Goal: Task Accomplishment & Management: Manage account settings

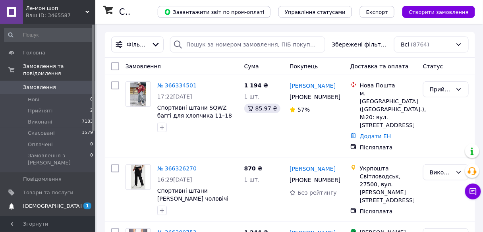
click at [50, 202] on span "[DEMOGRAPHIC_DATA]" at bounding box center [52, 205] width 59 height 7
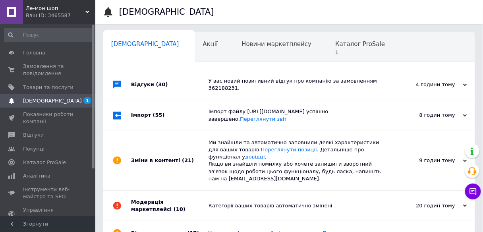
scroll to position [0, 4]
click at [323, 48] on div "Каталог ProSale 1" at bounding box center [359, 47] width 73 height 30
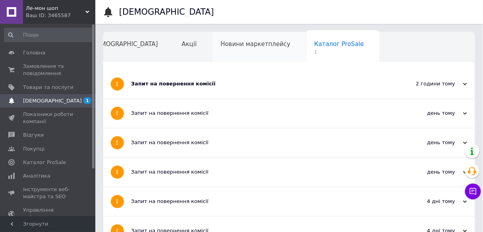
click at [224, 46] on span "Новини маркетплейсу" at bounding box center [255, 43] width 70 height 7
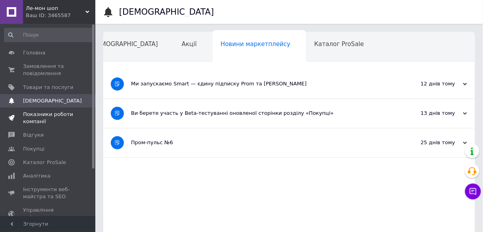
click at [40, 115] on span "Показники роботи компанії" at bounding box center [48, 118] width 50 height 14
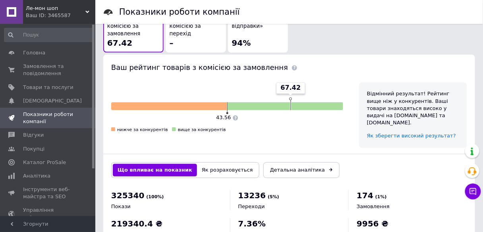
scroll to position [499, 0]
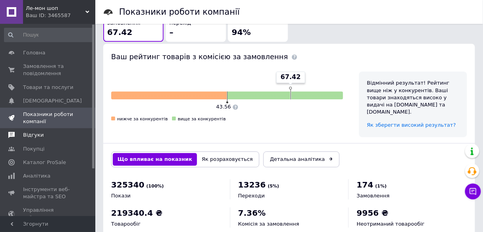
click at [32, 133] on span "Відгуки" at bounding box center [33, 134] width 21 height 7
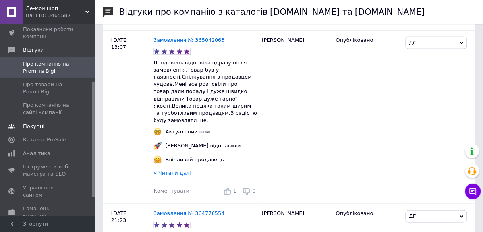
scroll to position [95, 0]
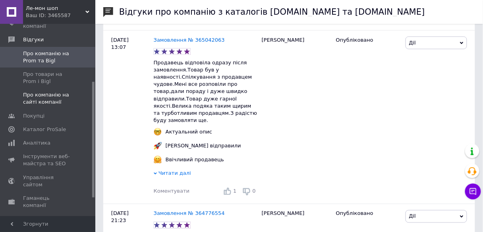
click at [37, 96] on span "Про компанію на сайті компанії" at bounding box center [48, 98] width 50 height 14
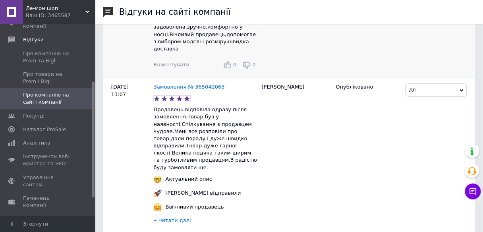
scroll to position [445, 0]
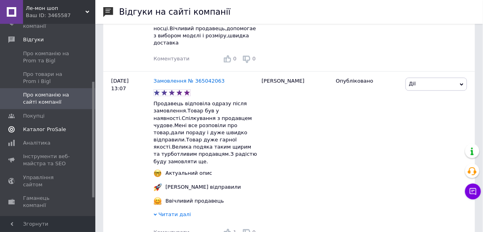
click at [37, 129] on span "Каталог ProSale" at bounding box center [44, 129] width 43 height 7
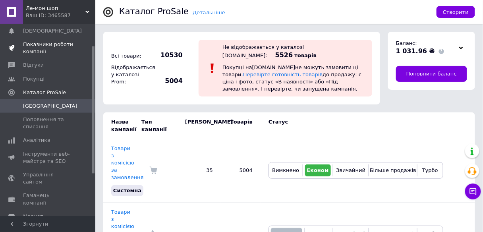
scroll to position [32, 0]
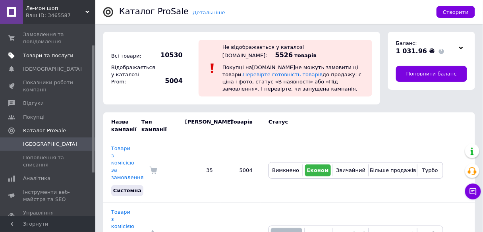
click at [37, 59] on link "Товари та послуги" at bounding box center [49, 55] width 98 height 13
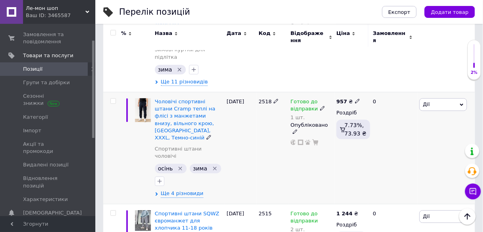
scroll to position [476, 0]
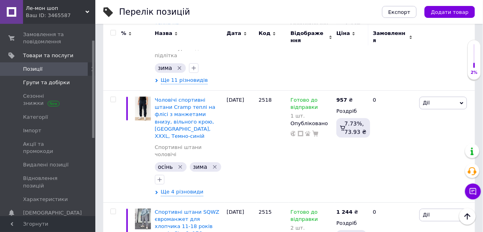
click at [41, 83] on span "Групи та добірки" at bounding box center [46, 82] width 47 height 7
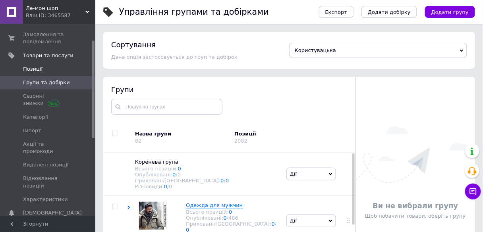
click at [37, 68] on span "Позиції" at bounding box center [32, 69] width 19 height 7
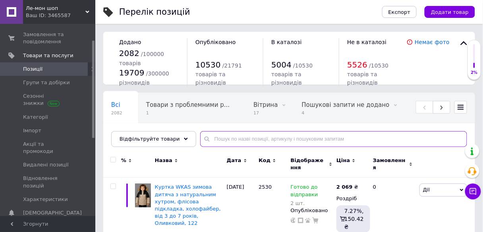
click at [210, 137] on input "text" at bounding box center [333, 139] width 267 height 16
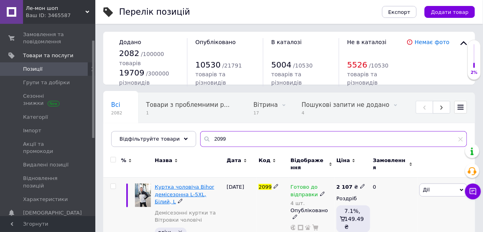
type input "2099"
click at [171, 186] on span "Куртка чоловіча Bihor демісезонна L-5XL, Білий, L" at bounding box center [185, 194] width 60 height 20
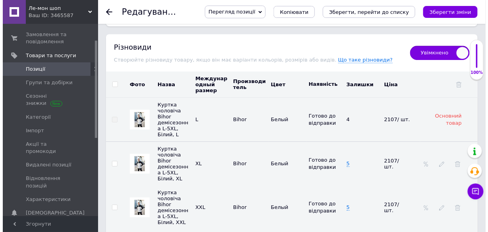
scroll to position [1366, 0]
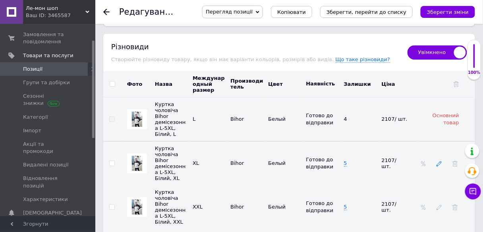
click at [438, 161] on icon at bounding box center [439, 164] width 6 height 6
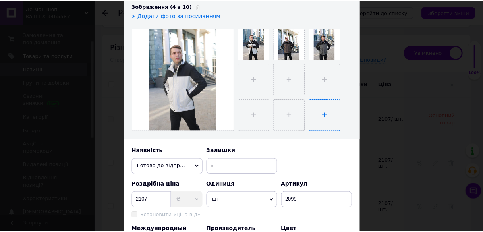
scroll to position [32, 0]
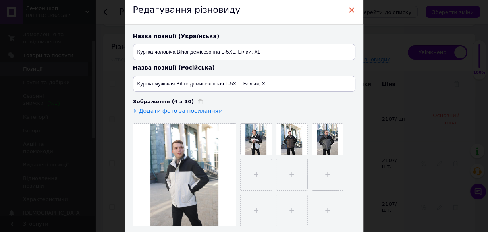
click at [351, 8] on span "×" at bounding box center [351, 9] width 7 height 13
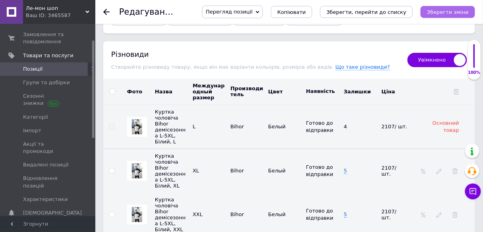
scroll to position [1373, 0]
